Goal: Find specific page/section: Find specific page/section

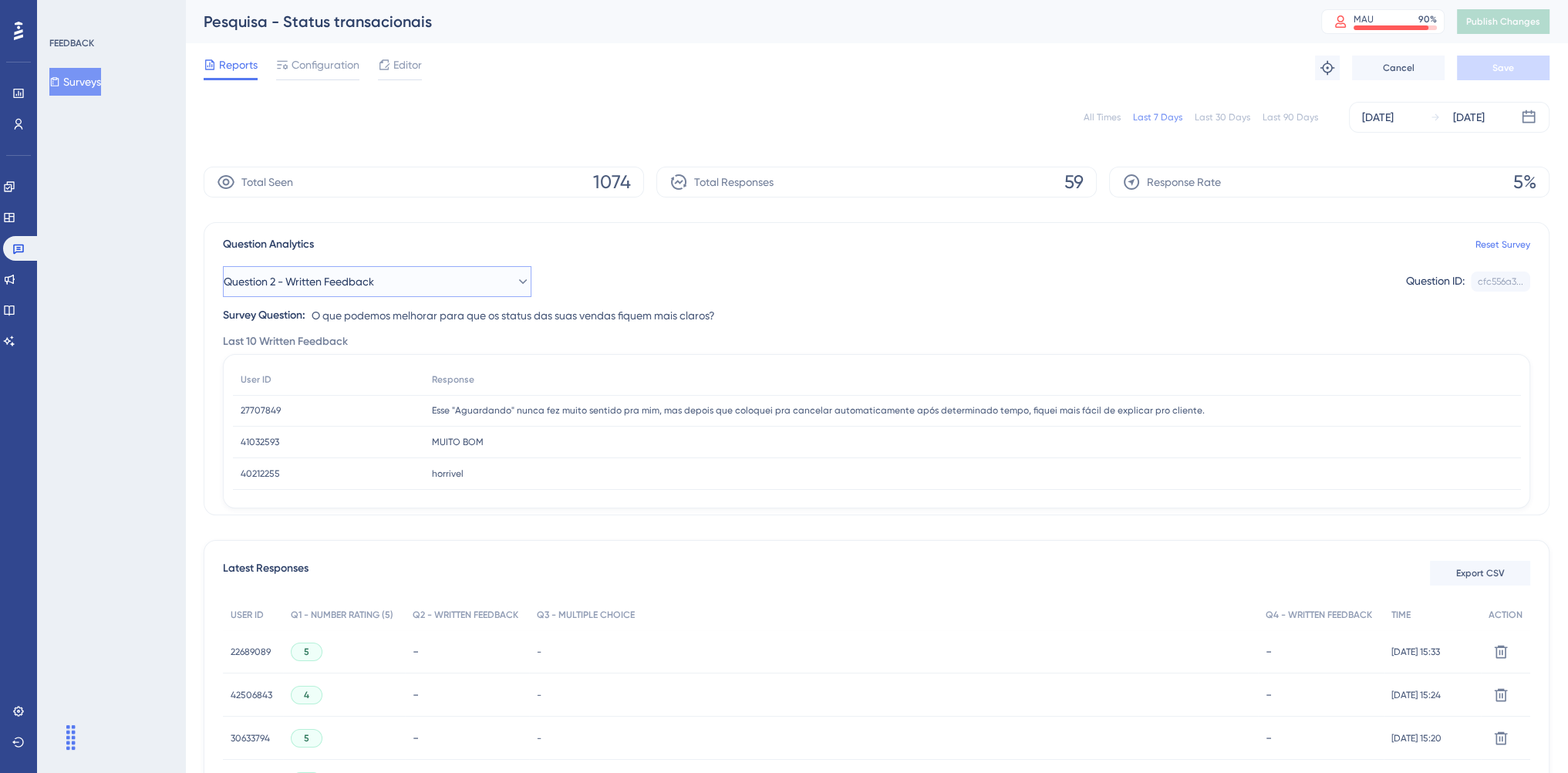
click at [482, 283] on button "Question 2 - Written Feedback" at bounding box center [377, 282] width 309 height 31
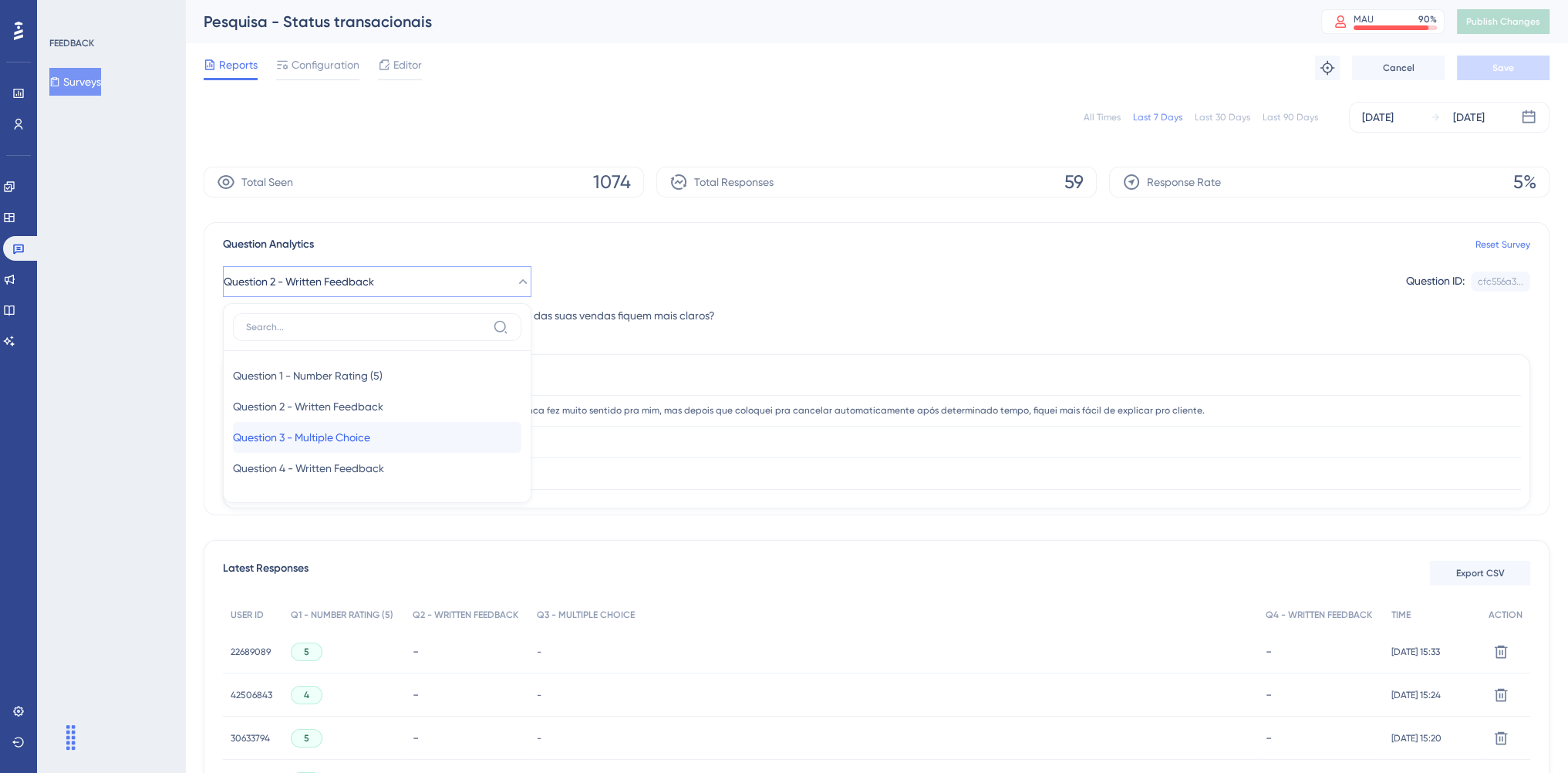
click at [404, 439] on div "Question 3 - Multiple Choice Question 3 - Multiple Choice" at bounding box center [377, 437] width 288 height 31
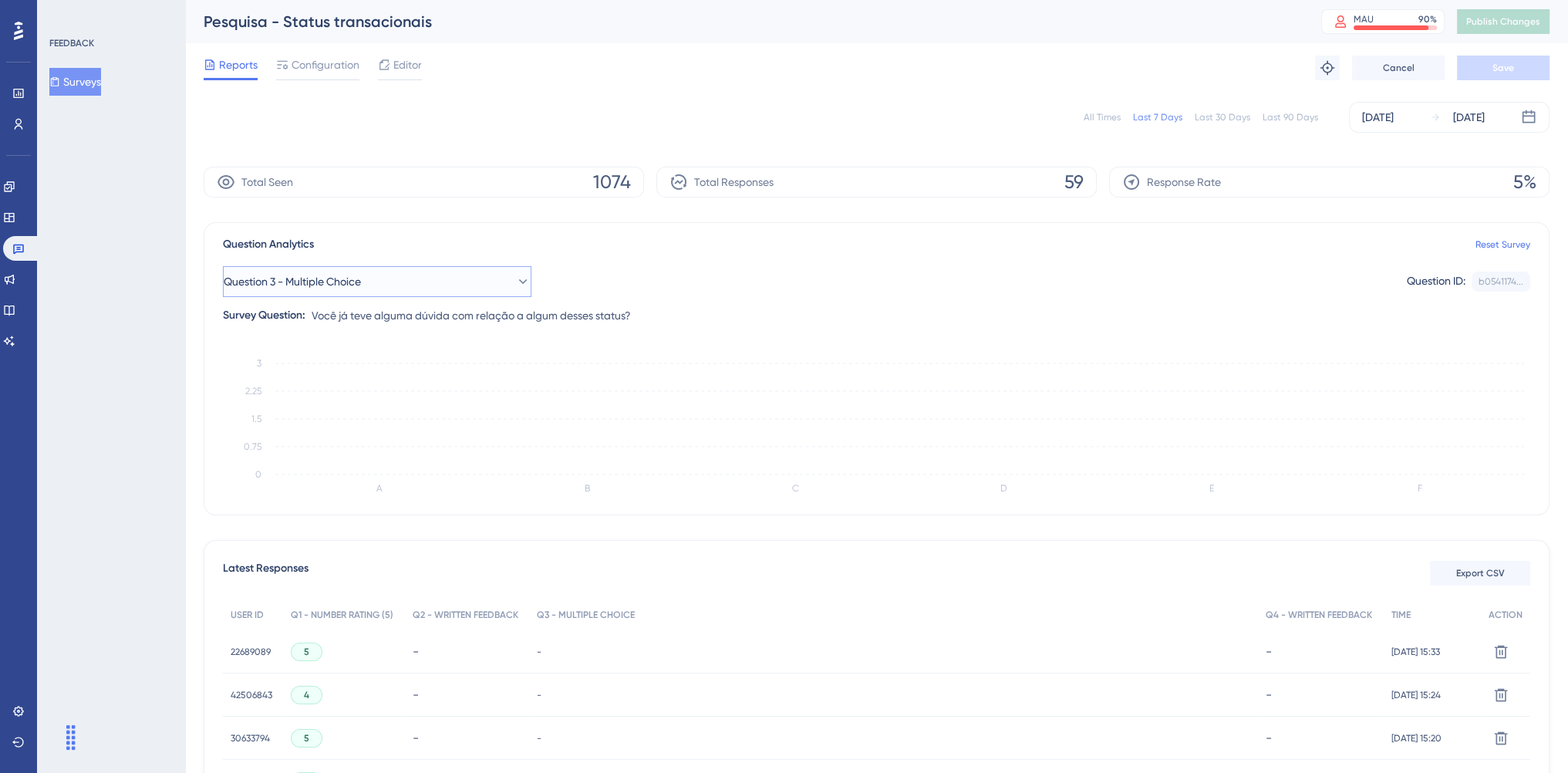
click at [516, 279] on icon at bounding box center [523, 281] width 15 height 15
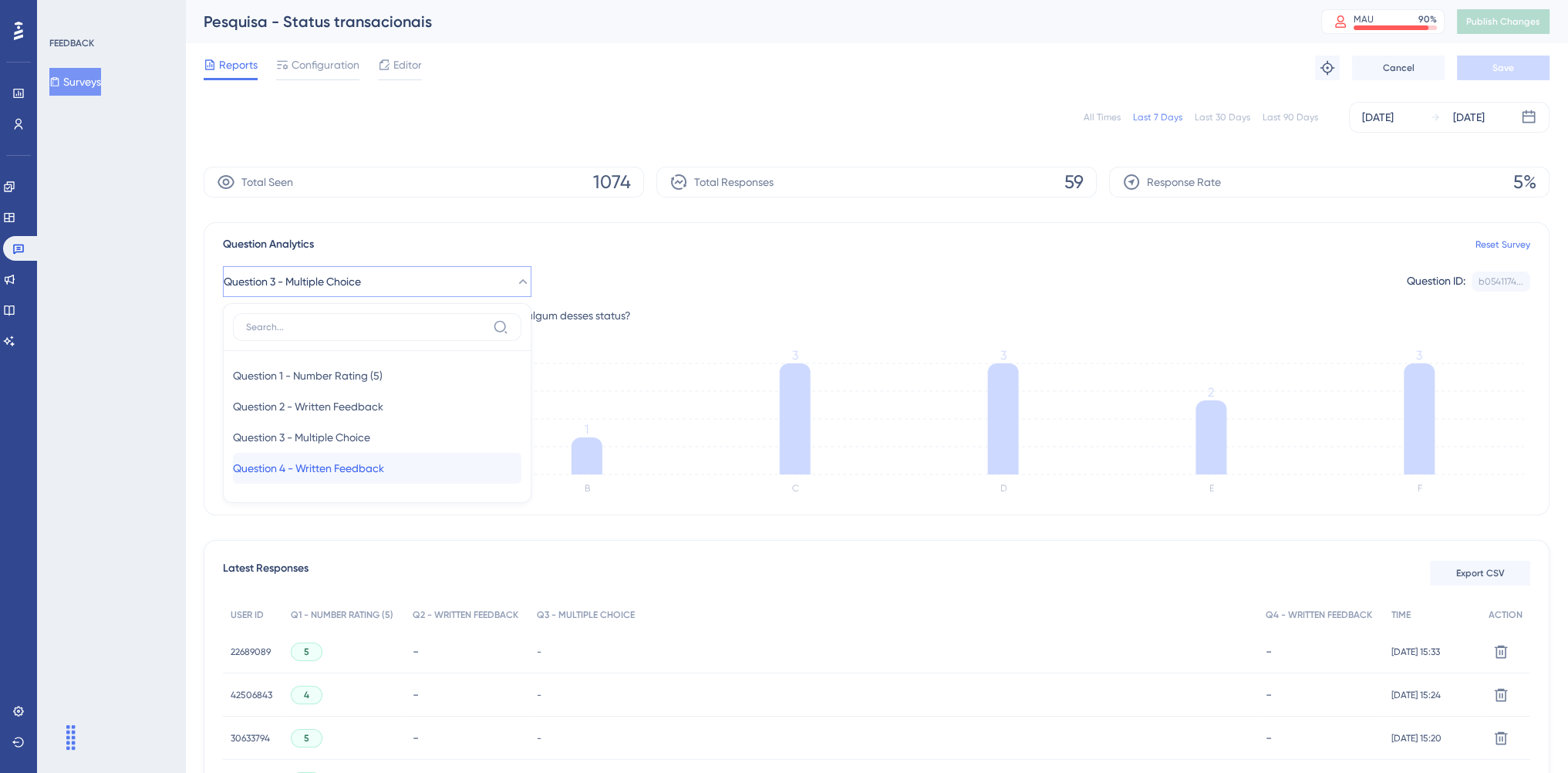
click at [384, 468] on span "Question 4 - Written Feedback" at bounding box center [309, 468] width 152 height 19
